Goal: Information Seeking & Learning: Learn about a topic

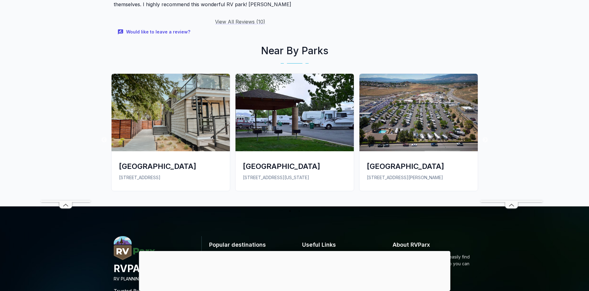
scroll to position [884, 0]
click at [398, 161] on div "[GEOGRAPHIC_DATA]" at bounding box center [418, 166] width 103 height 10
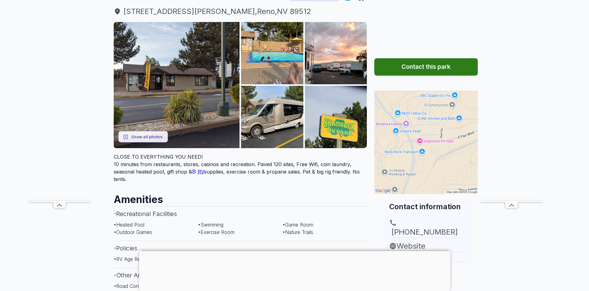
scroll to position [74, 0]
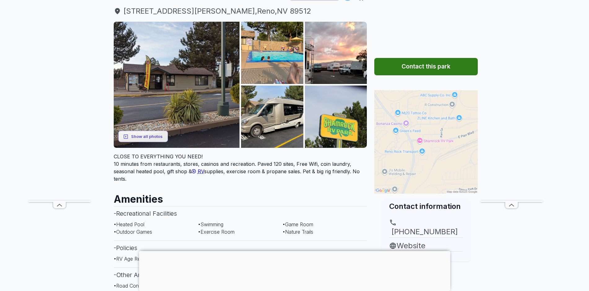
click at [451, 162] on img at bounding box center [425, 141] width 103 height 103
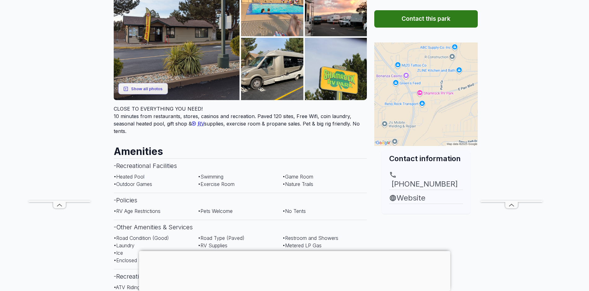
scroll to position [122, 0]
click at [411, 192] on link "Website" at bounding box center [426, 197] width 74 height 11
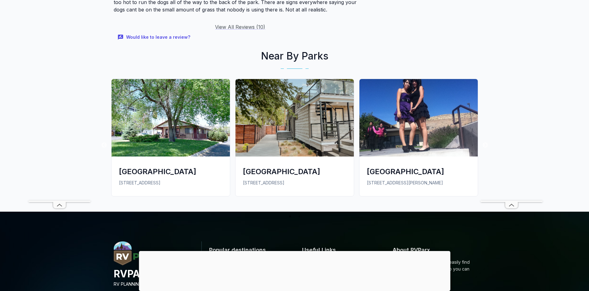
scroll to position [923, 0]
click at [171, 167] on div "[GEOGRAPHIC_DATA]" at bounding box center [170, 172] width 103 height 10
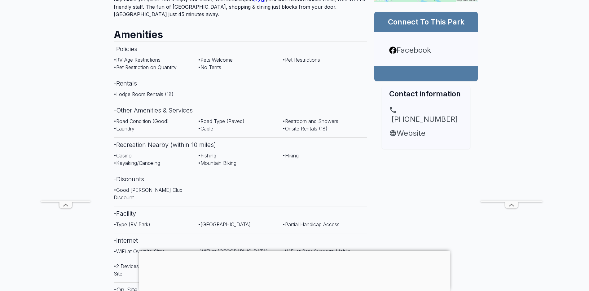
scroll to position [239, 0]
click at [415, 127] on link "Website" at bounding box center [426, 132] width 74 height 11
